Goal: Transaction & Acquisition: Purchase product/service

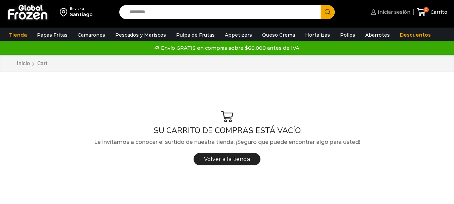
click at [396, 11] on span "Iniciar sesión" at bounding box center [393, 12] width 34 height 7
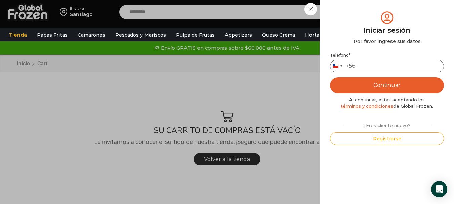
click at [371, 68] on input "Teléfono *" at bounding box center [387, 66] width 114 height 12
click at [373, 92] on button "Continuar" at bounding box center [387, 85] width 114 height 16
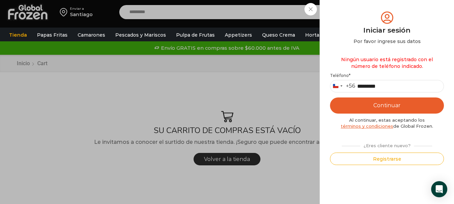
click at [392, 105] on button "Continuar" at bounding box center [387, 106] width 114 height 16
drag, startPoint x: 397, startPoint y: 82, endPoint x: 361, endPoint y: 82, distance: 35.6
click at [361, 82] on input "*********" at bounding box center [387, 86] width 114 height 12
type input "*********"
click at [330, 98] on button "Continuar" at bounding box center [387, 106] width 114 height 16
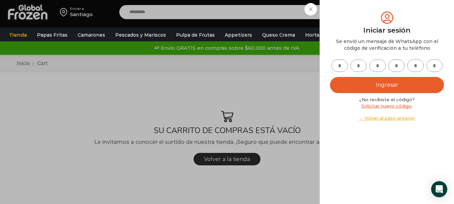
click at [342, 62] on input "text" at bounding box center [340, 66] width 16 height 12
click at [335, 65] on input "text" at bounding box center [340, 66] width 16 height 12
drag, startPoint x: 308, startPoint y: 9, endPoint x: 354, endPoint y: 30, distance: 50.0
click at [369, 9] on div "Iniciar sesión Mi cuenta Login Register Iniciar sesión Por favor ingrese sus da…" at bounding box center [389, 11] width 41 height 13
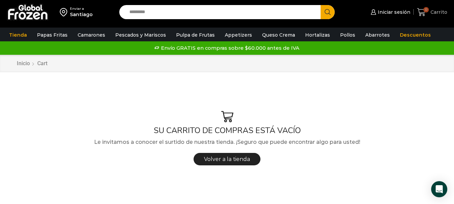
click at [429, 8] on span "0" at bounding box center [426, 9] width 5 height 5
click at [391, 9] on span "Iniciar sesión" at bounding box center [393, 12] width 34 height 7
click at [388, 11] on span "Iniciar sesión" at bounding box center [393, 12] width 34 height 7
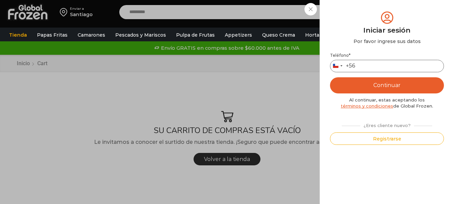
click at [374, 66] on input "Teléfono *" at bounding box center [387, 66] width 114 height 12
type input "*********"
click at [378, 85] on button "Continuar" at bounding box center [387, 85] width 114 height 16
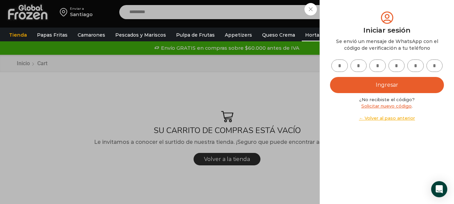
click at [310, 40] on link "Hortalizas" at bounding box center [318, 35] width 32 height 13
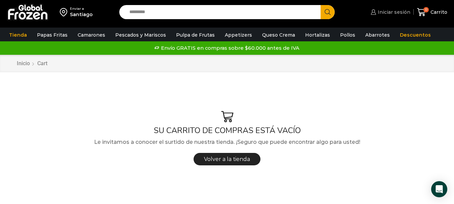
click at [388, 13] on span "Iniciar sesión" at bounding box center [393, 12] width 34 height 7
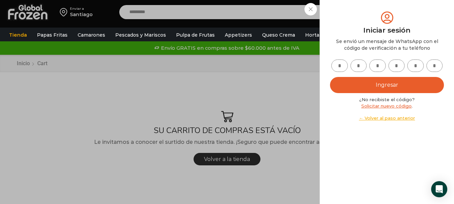
click at [336, 63] on input "text" at bounding box center [340, 66] width 16 height 12
